Goal: Task Accomplishment & Management: Complete application form

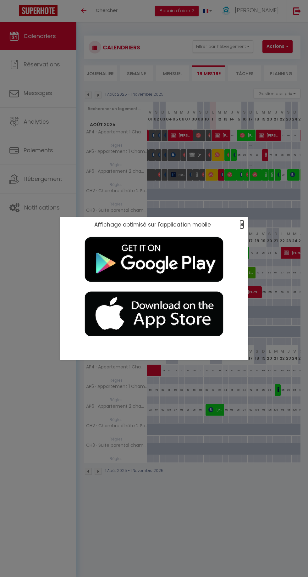
click at [242, 225] on span "×" at bounding box center [242, 225] width 3 height 8
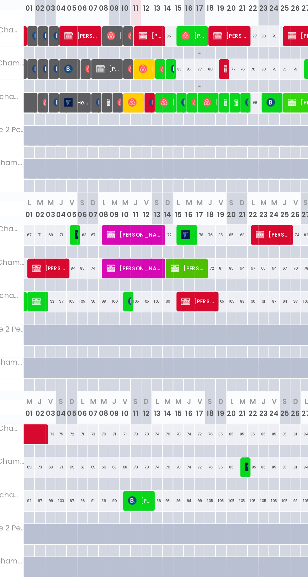
scroll to position [0, 49]
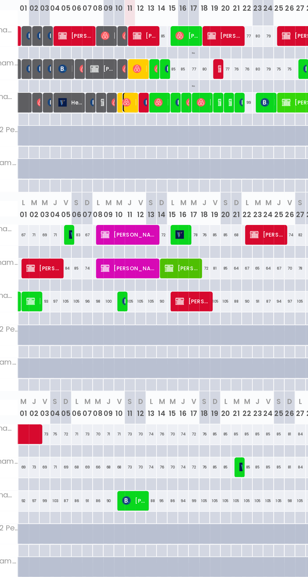
click at [165, 173] on span "Mélanie Le Bars" at bounding box center [164, 175] width 8 height 12
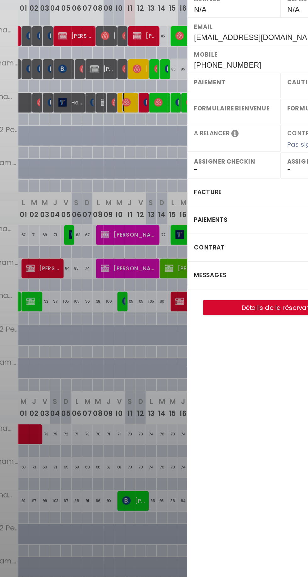
select select "OK"
select select "0"
select select "1"
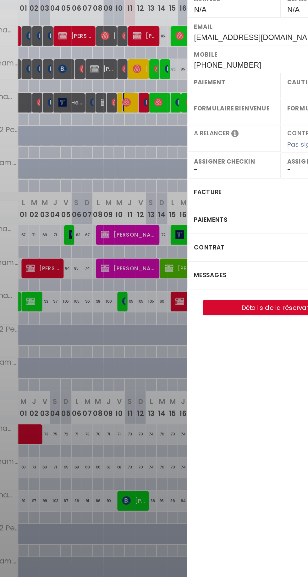
select select
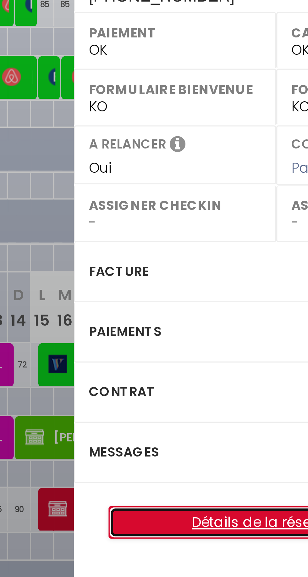
click at [242, 292] on link "Détails de la réservation" at bounding box center [253, 296] width 91 height 8
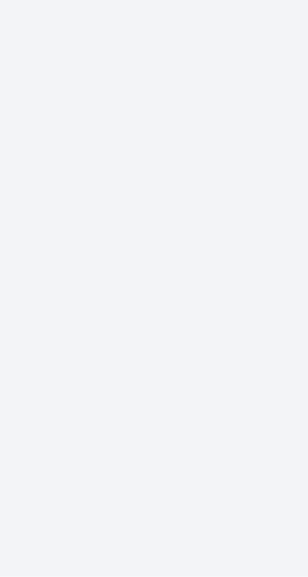
scroll to position [78, 0]
select select
select select "15"
checkbox input "false"
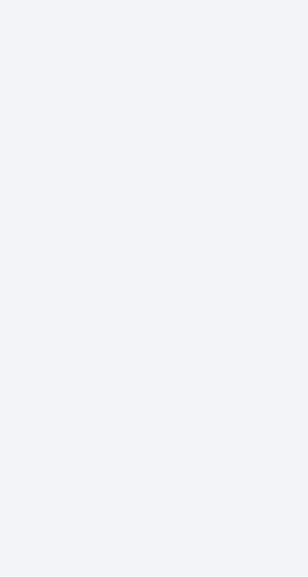
select select
checkbox input "false"
select select
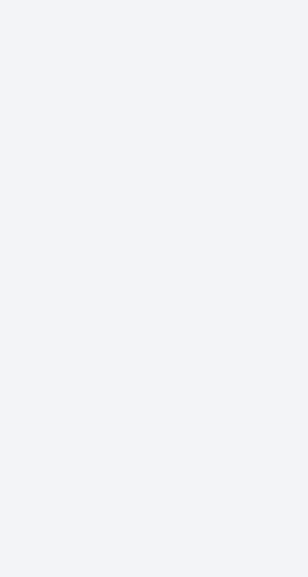
checkbox input "false"
select select
checkbox input "false"
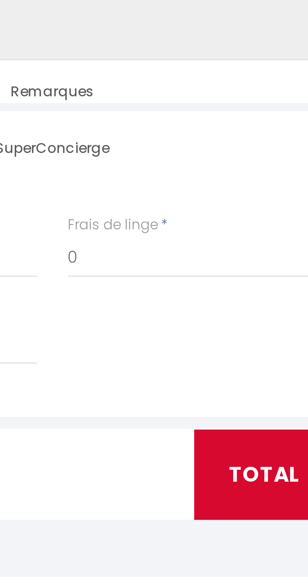
type input "4.4"
select select
checkbox input "false"
select select
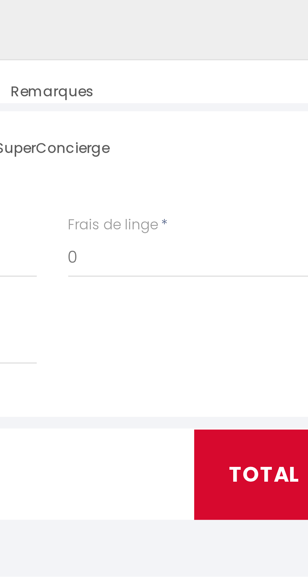
select select
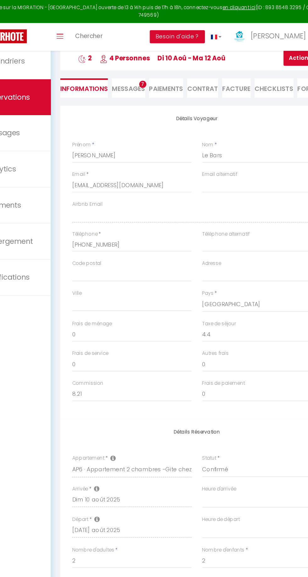
scroll to position [0, 0]
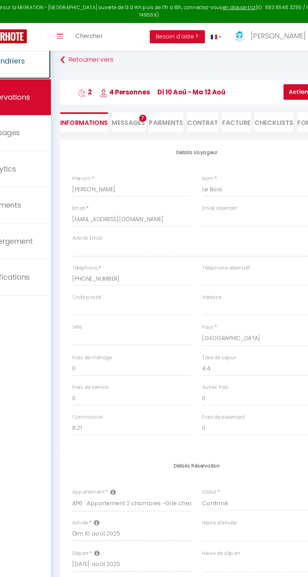
click at [56, 50] on span "Calendriers" at bounding box center [40, 48] width 32 height 8
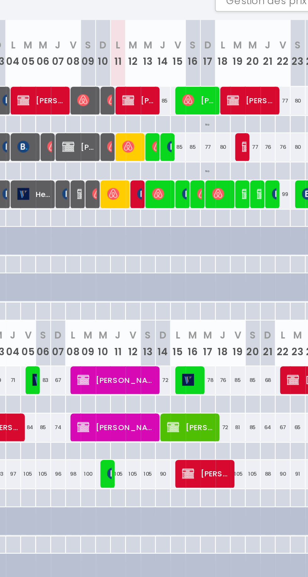
scroll to position [0, 78]
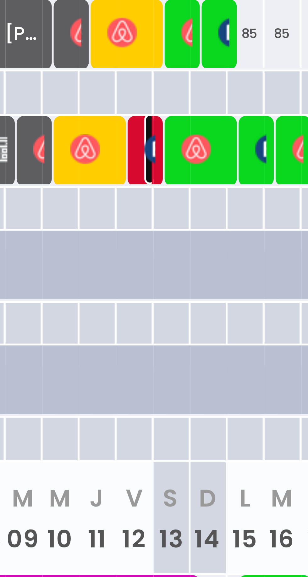
click at [143, 187] on img at bounding box center [145, 186] width 5 height 5
select select "KO"
select select "0"
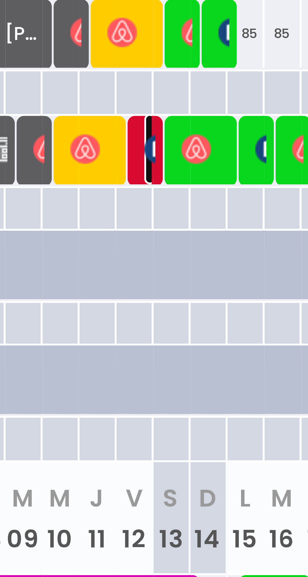
select select "1"
select select
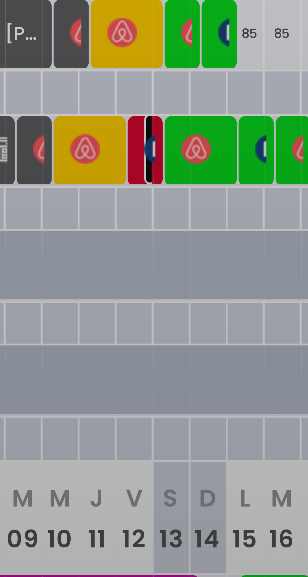
scroll to position [2, 0]
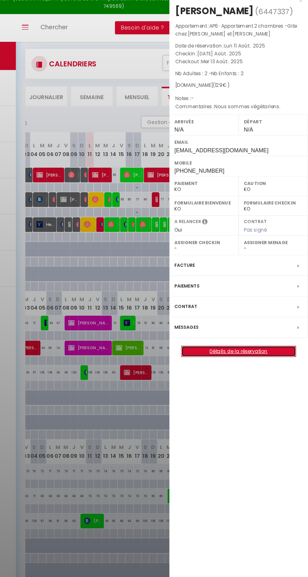
click at [277, 290] on link "Détails de la réservation" at bounding box center [253, 286] width 91 height 8
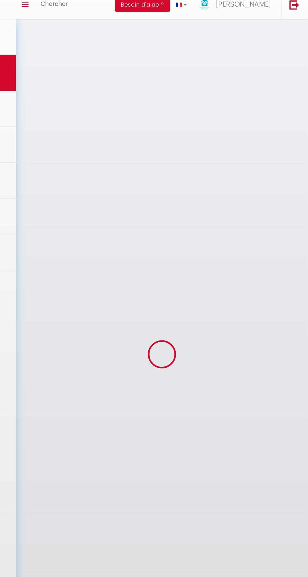
scroll to position [66, 0]
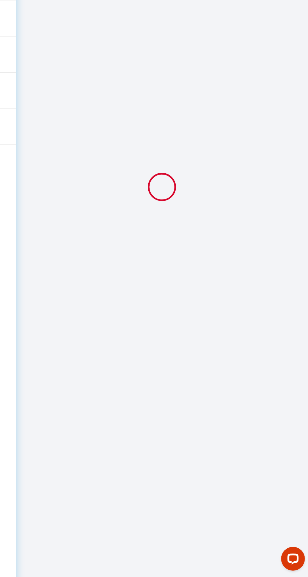
type input "Koen"
type input "[PERSON_NAME]"
type input "[EMAIL_ADDRESS][DOMAIN_NAME]"
type input "[PHONE_NUMBER]"
type input "9340"
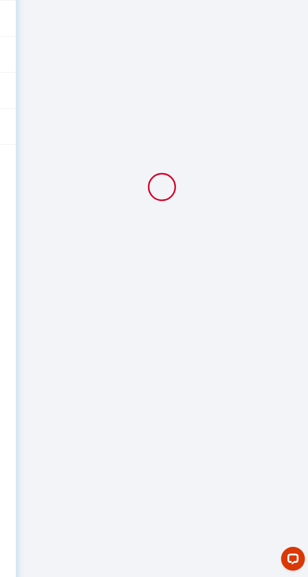
type input "[STREET_ADDRESS]"
type input "Lede"
select select "BE"
type input "18.9"
select select "4892"
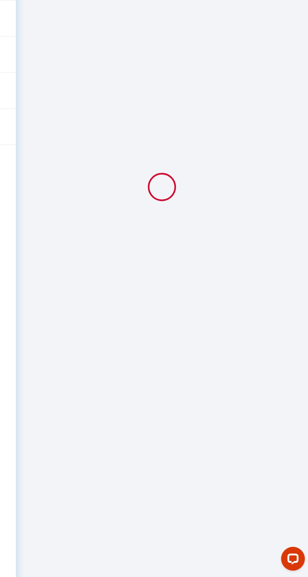
select select "2"
select select
type input "2"
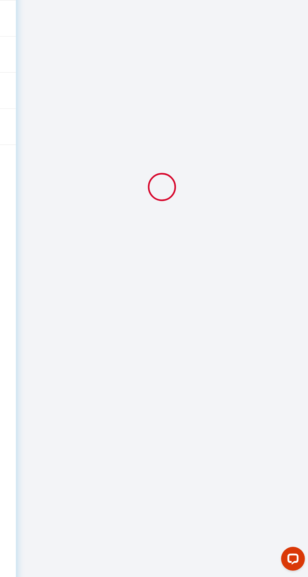
select select "10"
select select
type input "126"
checkbox input "false"
type input "129"
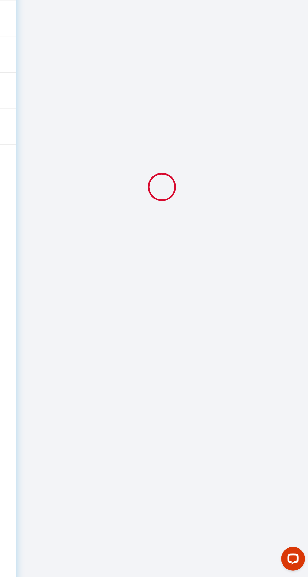
select select "2"
type input "0"
select select
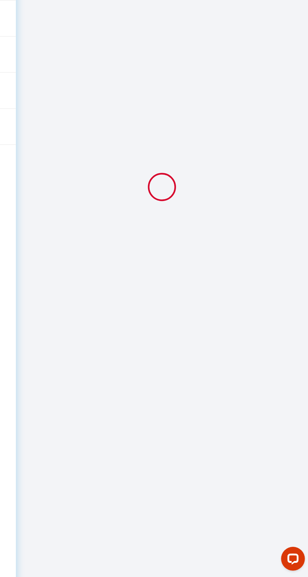
select select
select select "14"
checkbox input "false"
select select
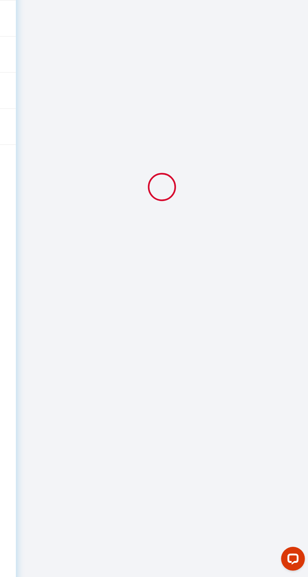
checkbox input "false"
select select
checkbox input "false"
type textarea "Nous sommes végétariens."
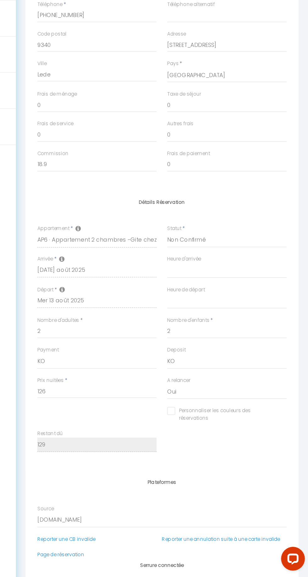
type input "3"
select select
checkbox input "false"
select select
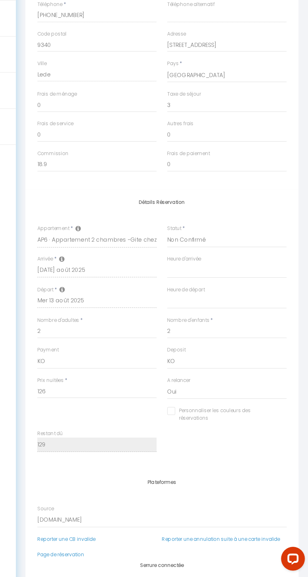
select select
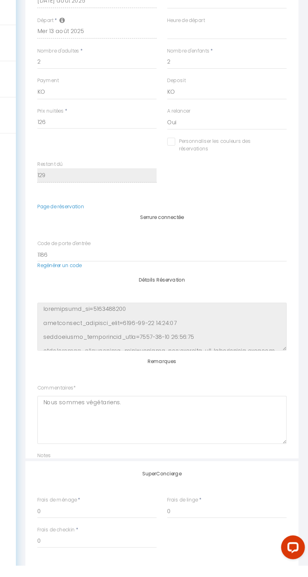
scroll to position [57, 0]
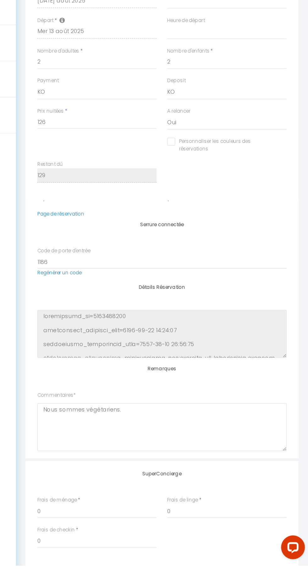
click at [296, 379] on div "Plateformes Source Direct [DOMAIN_NAME] [DOMAIN_NAME] Chalet montagne Expedia G…" at bounding box center [192, 390] width 217 height 205
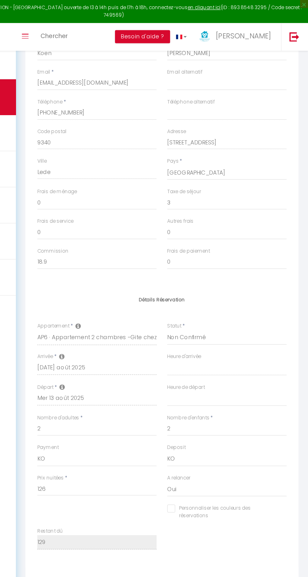
scroll to position [0, 0]
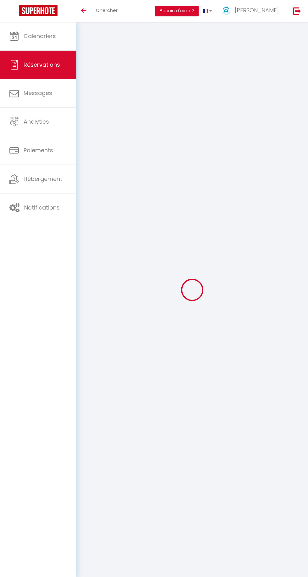
select select
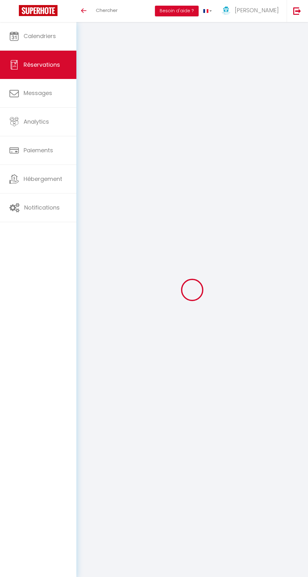
select select
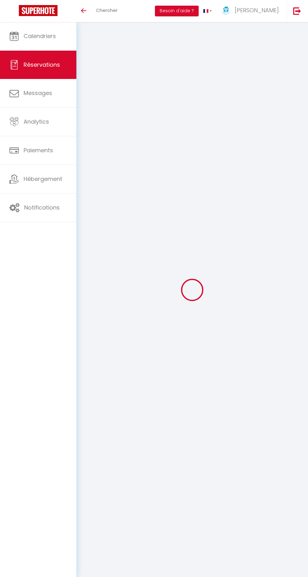
select select
checkbox input "false"
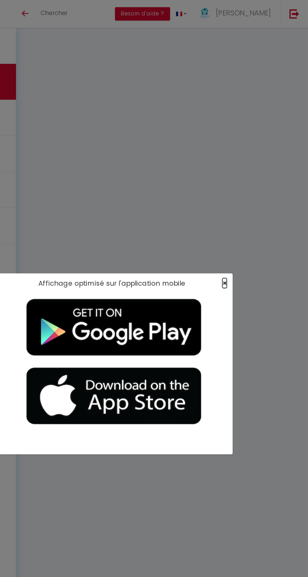
click at [242, 224] on span "×" at bounding box center [242, 225] width 3 height 8
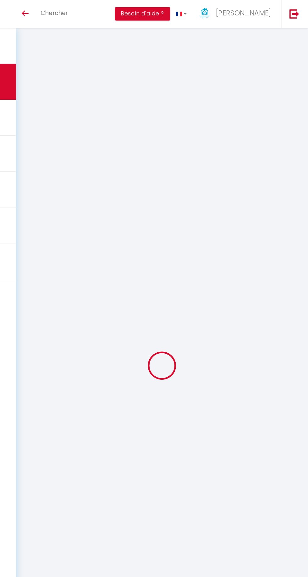
type input "Koen"
type input "[PERSON_NAME]"
type input "[EMAIL_ADDRESS][DOMAIN_NAME]"
type input "[PHONE_NUMBER]"
type input "9340"
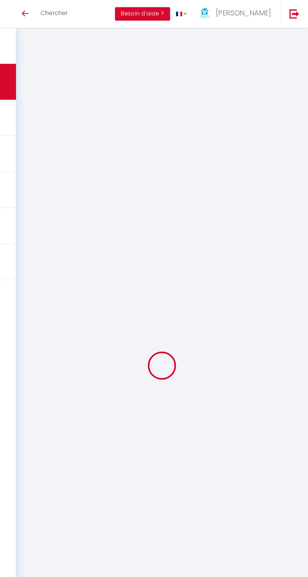
type input "[STREET_ADDRESS]"
type input "Lede"
select select "BE"
type input "18.9"
select select "4892"
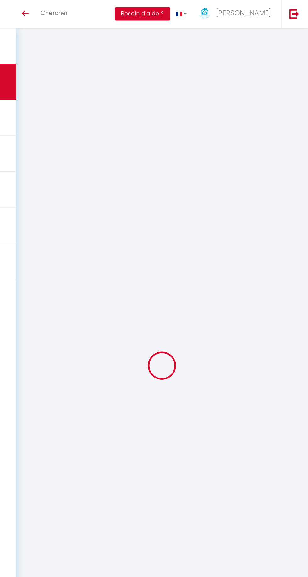
select select "2"
select select
type input "2"
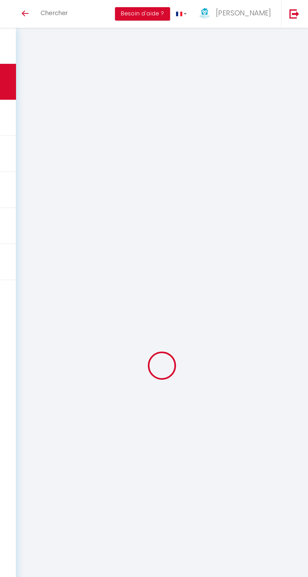
select select "10"
select select
type input "126"
checkbox input "false"
type input "129"
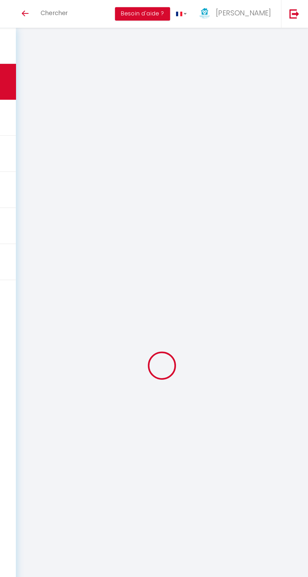
select select "2"
type input "0"
select select
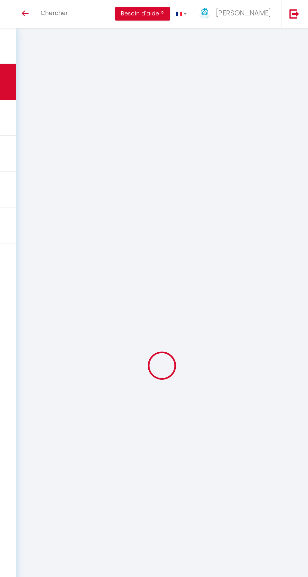
select select
select select "14"
checkbox input "false"
select select
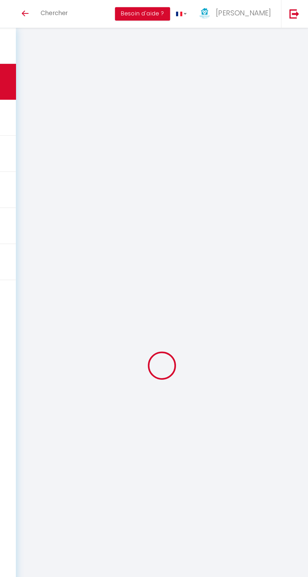
checkbox input "false"
select select
checkbox input "false"
select select
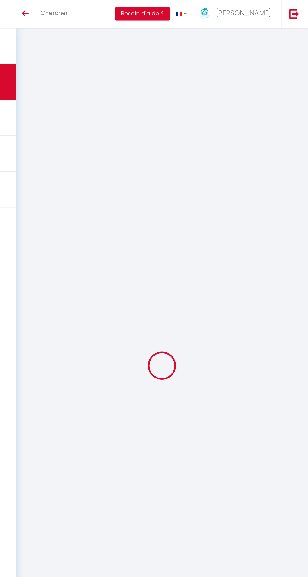
select select
checkbox input "false"
type textarea "Nous sommes végétariens."
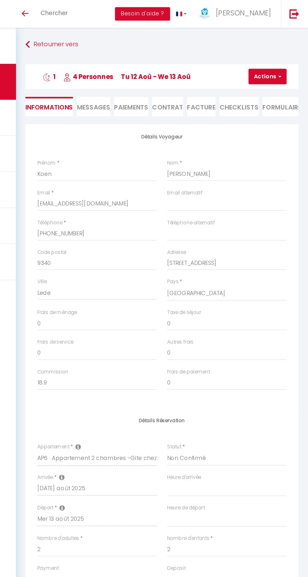
type input "3"
select select
checkbox input "false"
select select
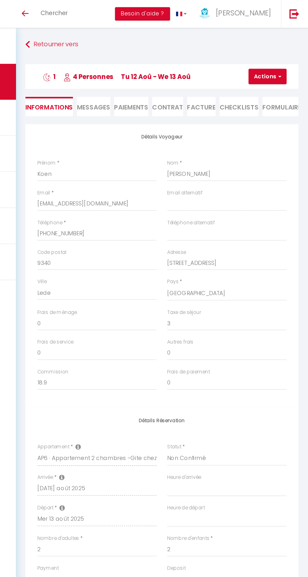
select select
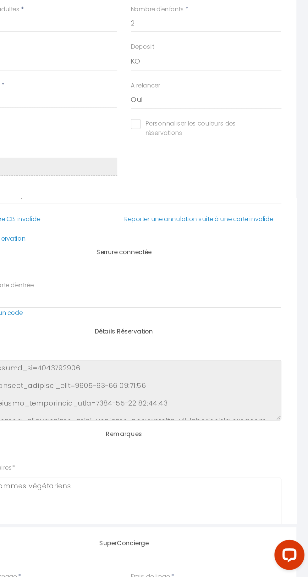
scroll to position [247, 0]
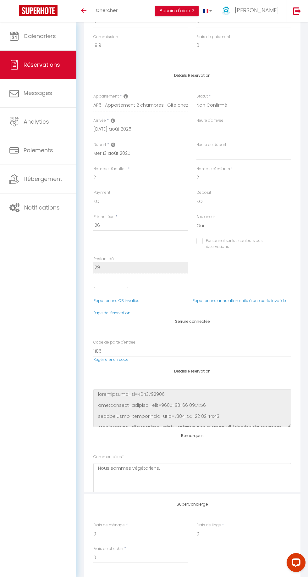
click at [300, 338] on div "Plateformes Source Direct [DOMAIN_NAME] [DOMAIN_NAME] Chalet montagne Expedia G…" at bounding box center [192, 390] width 217 height 205
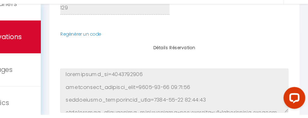
scroll to position [111, 0]
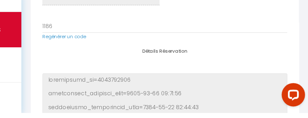
scroll to position [101, 0]
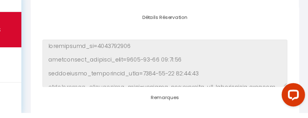
scroll to position [0, 0]
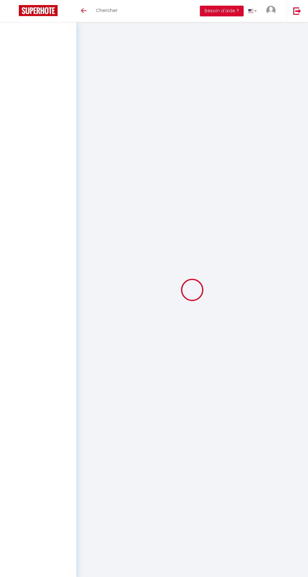
select select
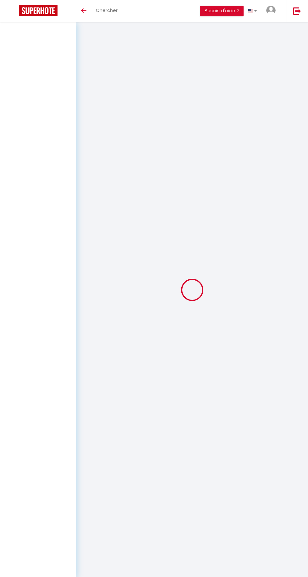
select select
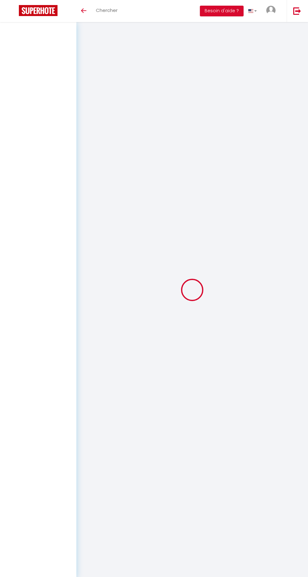
checkbox input "false"
select select
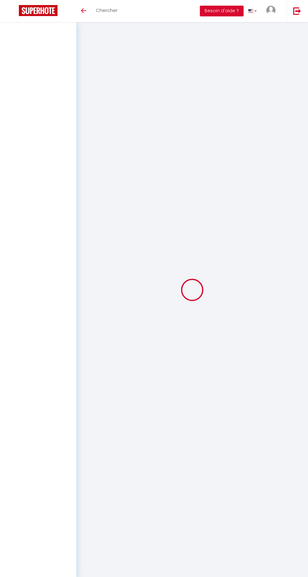
select select
checkbox input "false"
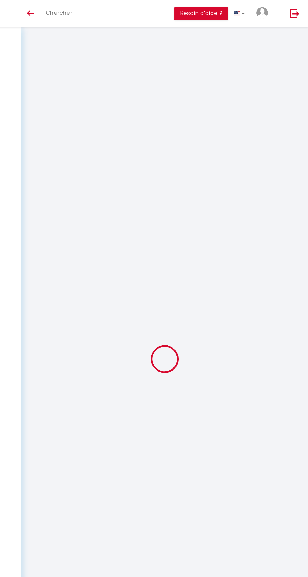
select select
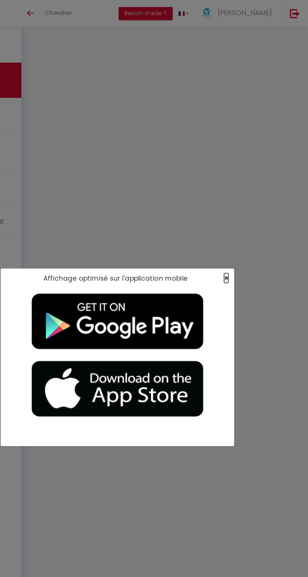
click at [242, 224] on span "×" at bounding box center [242, 225] width 3 height 8
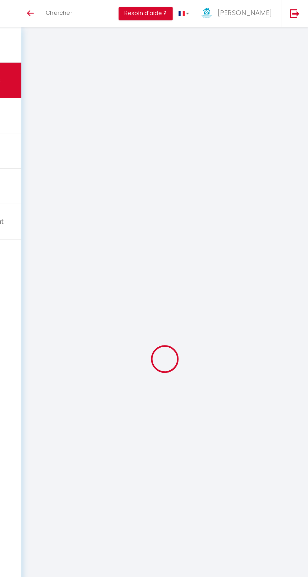
type input "Koen"
type input "[PERSON_NAME]"
type input "[EMAIL_ADDRESS][DOMAIN_NAME]"
type input "[PHONE_NUMBER]"
type input "9340"
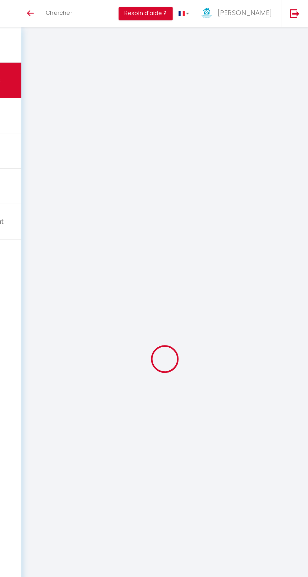
type input "[STREET_ADDRESS]"
type input "Lede"
select select "BE"
type input "18.9"
select select "4892"
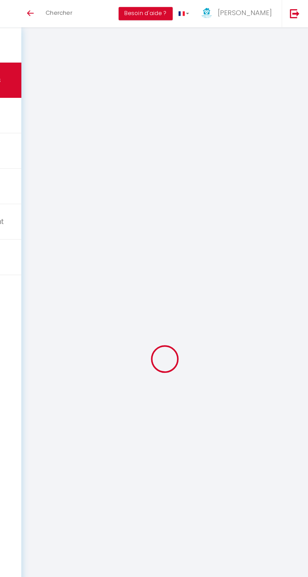
select select "2"
select select
type input "2"
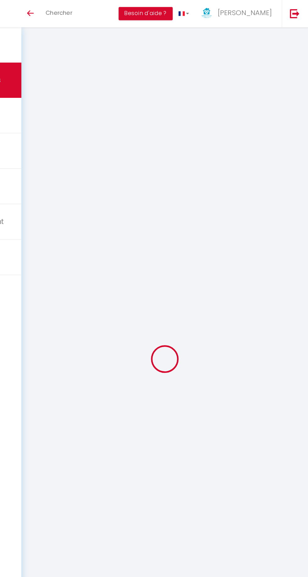
select select "10"
select select
type input "126"
checkbox input "false"
type input "129"
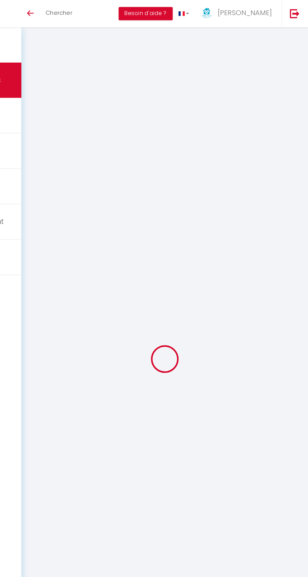
select select "2"
type input "0"
select select
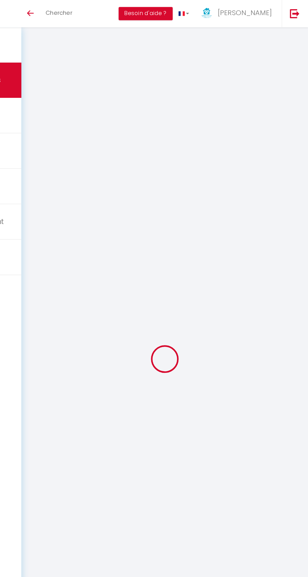
select select
select select "14"
checkbox input "false"
select select
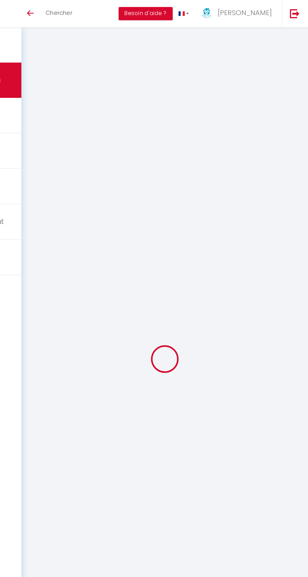
checkbox input "false"
select select
checkbox input "false"
type textarea "Nous sommes végétariens."
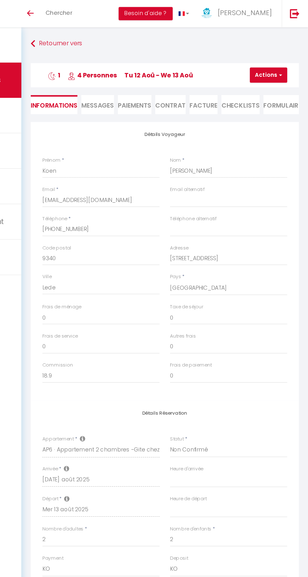
type input "3"
select select
checkbox input "false"
select select
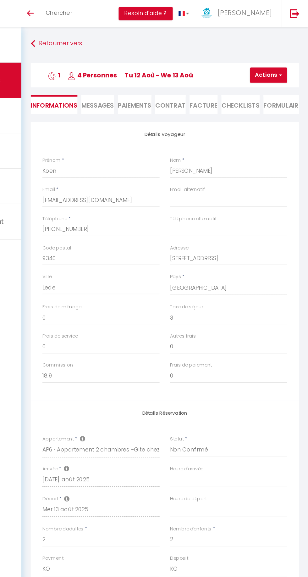
select select
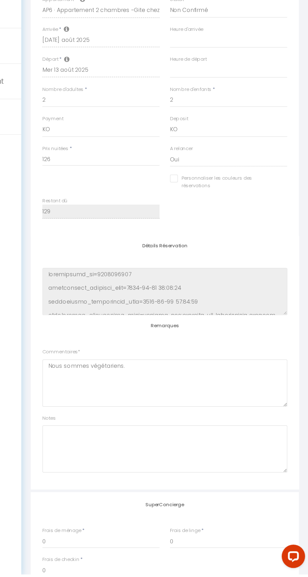
scroll to position [257, 0]
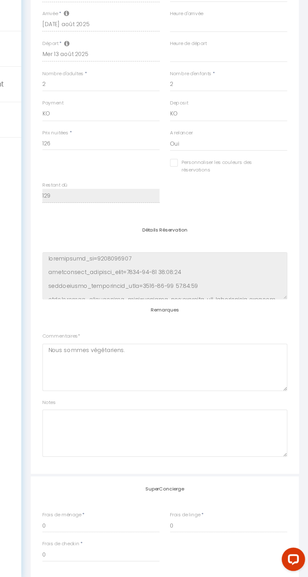
click at [293, 326] on div "Plateformes Source Direct [DOMAIN_NAME] [DOMAIN_NAME] Chalet montagne Expedia G…" at bounding box center [192, 391] width 217 height 205
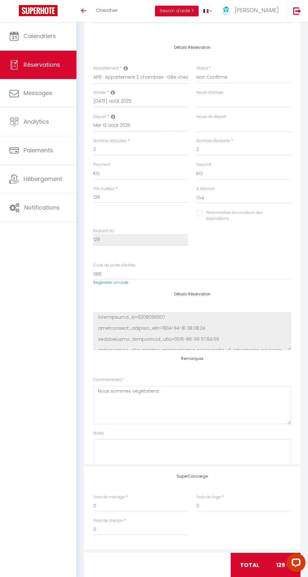
scroll to position [89, 0]
click at [294, 334] on div "Plateformes Source Direct [DOMAIN_NAME] [DOMAIN_NAME] Chalet montagne Expedia G…" at bounding box center [192, 362] width 217 height 205
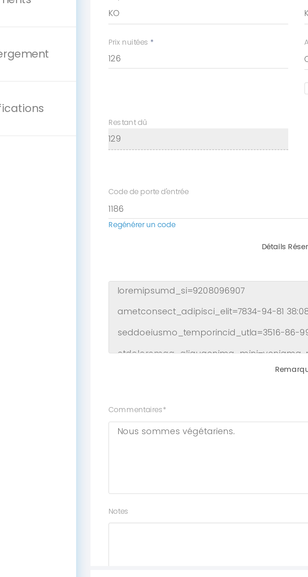
scroll to position [302, 0]
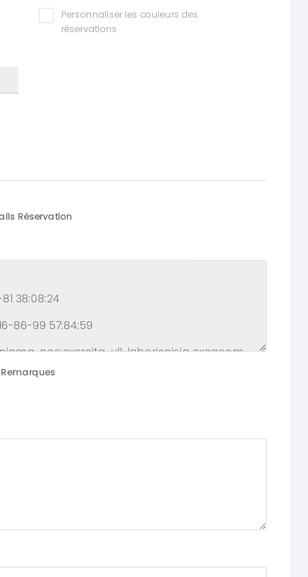
click at [292, 320] on div "Plateformes Source Direct [DOMAIN_NAME] [DOMAIN_NAME] Chalet montagne Expedia G…" at bounding box center [192, 346] width 217 height 205
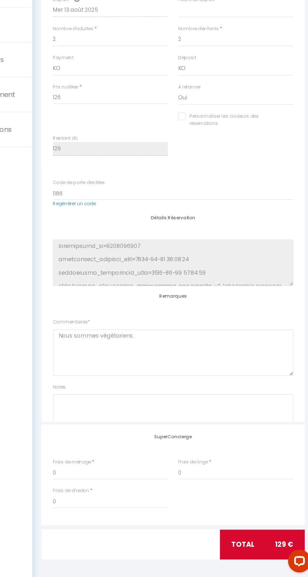
click at [295, 283] on div "Plateformes Source Direct [DOMAIN_NAME] [DOMAIN_NAME] Chalet montagne Expedia G…" at bounding box center [192, 346] width 217 height 205
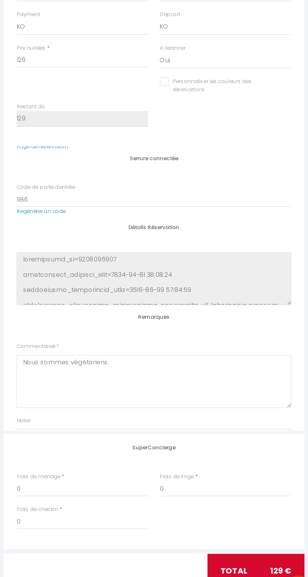
scroll to position [67, 0]
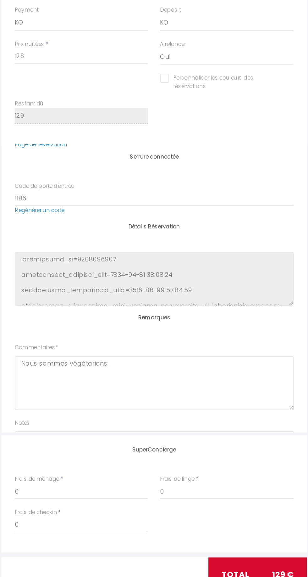
click at [294, 381] on div "Plateformes Source Direct [DOMAIN_NAME] [DOMAIN_NAME] Chalet montagne Expedia G…" at bounding box center [192, 346] width 217 height 205
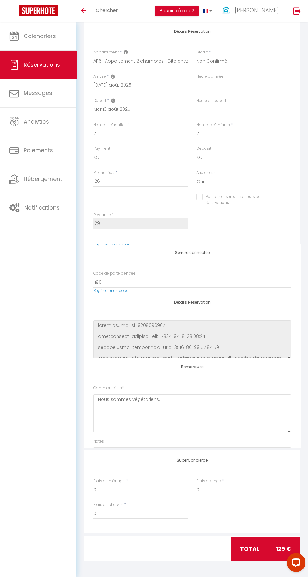
click at [300, 293] on div "Plateformes Source Direct [DOMAIN_NAME] [DOMAIN_NAME] Chalet montagne Expedia G…" at bounding box center [192, 346] width 217 height 205
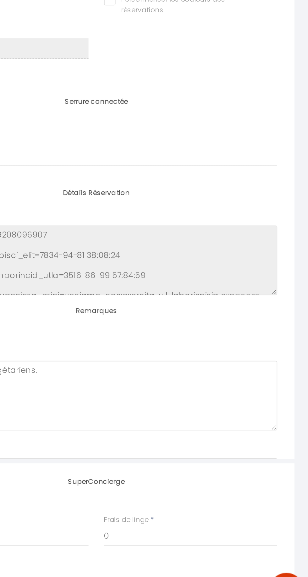
scroll to position [258, 0]
click at [295, 391] on div "Plateformes Source Direct [DOMAIN_NAME] [DOMAIN_NAME] Chalet montagne Expedia G…" at bounding box center [192, 390] width 217 height 205
click at [288, 405] on div "Plateformes Source Direct [DOMAIN_NAME] [DOMAIN_NAME] Chalet montagne Expedia G…" at bounding box center [192, 390] width 217 height 205
click at [293, 404] on div "Plateformes Source Direct [DOMAIN_NAME] [DOMAIN_NAME] Chalet montagne Expedia G…" at bounding box center [192, 390] width 217 height 205
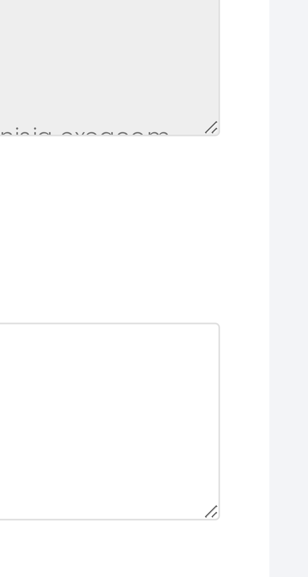
scroll to position [257, 0]
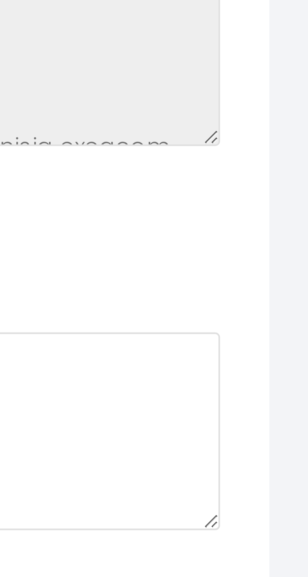
click at [292, 406] on div "Plateformes Source Direct [DOMAIN_NAME] [DOMAIN_NAME] Chalet montagne Expedia G…" at bounding box center [192, 390] width 217 height 205
click at [237, 273] on div "Restant dû 129" at bounding box center [192, 269] width 206 height 24
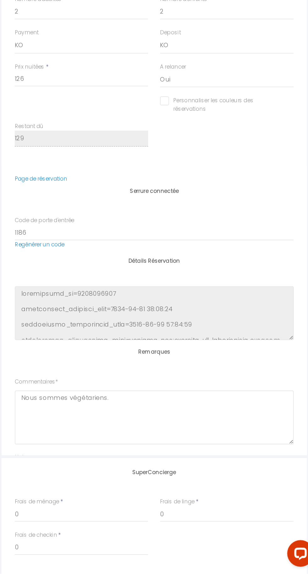
scroll to position [54, 0]
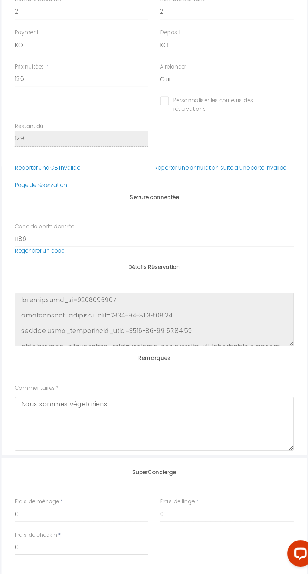
click at [292, 386] on div "Plateformes Source Direct [DOMAIN_NAME] [DOMAIN_NAME] Chalet montagne Expedia G…" at bounding box center [192, 390] width 217 height 205
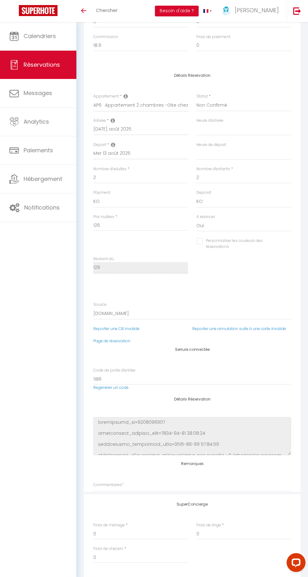
scroll to position [7, 0]
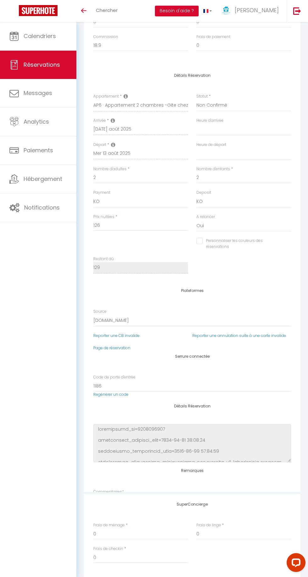
click at [297, 434] on div "Plateformes Source Direct [DOMAIN_NAME] [DOMAIN_NAME] Chalet montagne Expedia G…" at bounding box center [192, 390] width 217 height 205
